Goal: Check status

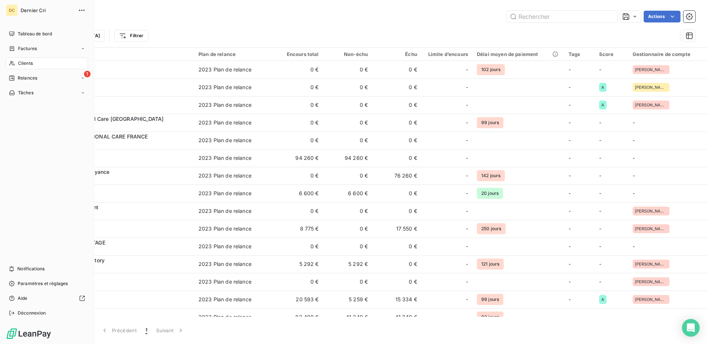
click at [21, 60] on span "Clients" at bounding box center [25, 63] width 15 height 7
click at [62, 63] on div "Clients" at bounding box center [47, 63] width 82 height 12
click at [39, 62] on div "Clients" at bounding box center [47, 63] width 82 height 12
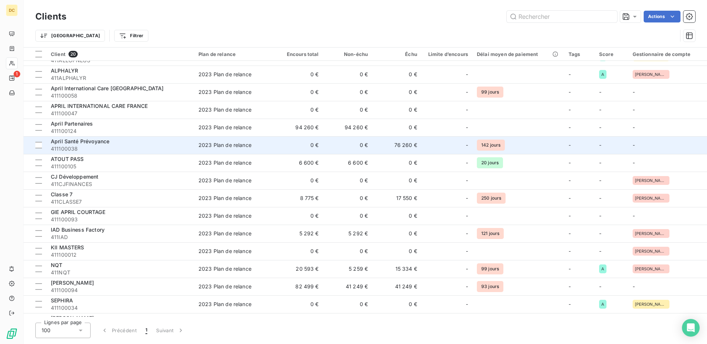
scroll to position [60, 0]
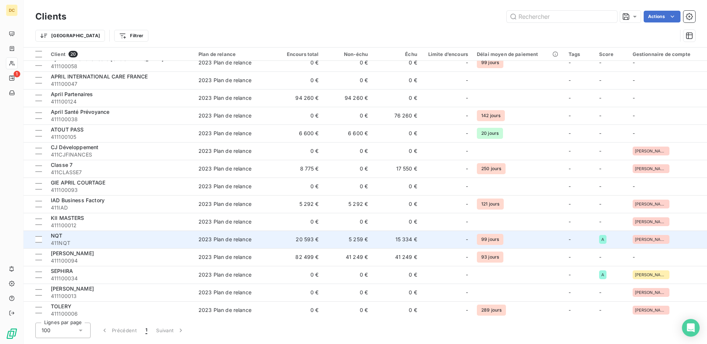
click at [126, 231] on td "NQT 411NQT" at bounding box center [120, 239] width 148 height 18
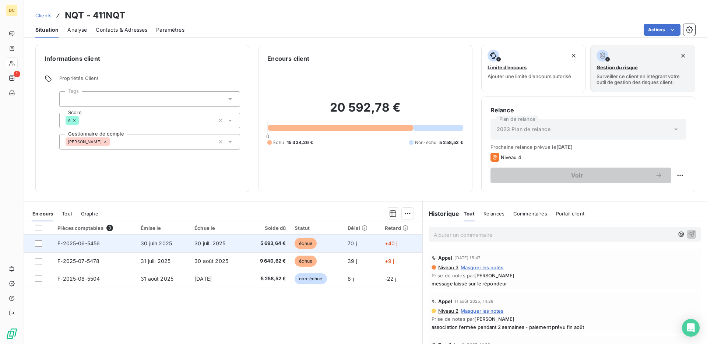
click at [208, 240] on span "30 juil. 2025" at bounding box center [209, 243] width 31 height 6
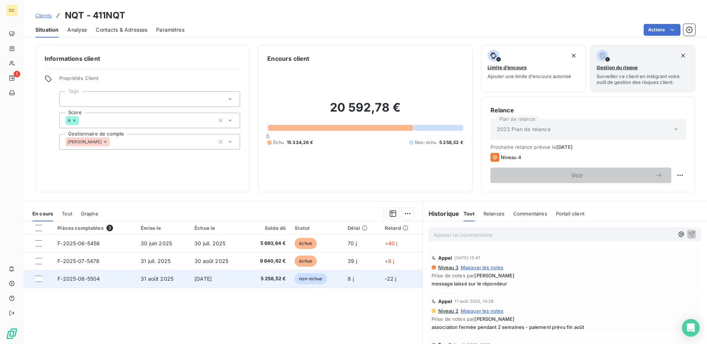
click at [159, 279] on span "31 août 2025" at bounding box center [157, 278] width 33 height 6
